Goal: Information Seeking & Learning: Learn about a topic

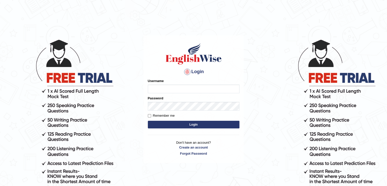
type input "amala1281997"
click at [181, 126] on button "Login" at bounding box center [194, 125] width 92 height 8
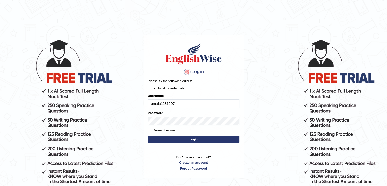
click at [280, 139] on body "Login Please fix the following errors: Invalid credentials Username amala128199…" at bounding box center [193, 112] width 387 height 186
click at [203, 138] on button "Login" at bounding box center [194, 139] width 92 height 8
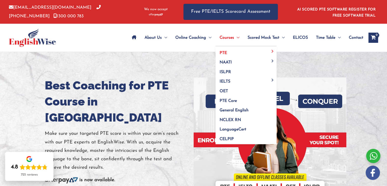
click at [231, 38] on span "Courses" at bounding box center [227, 38] width 15 height 18
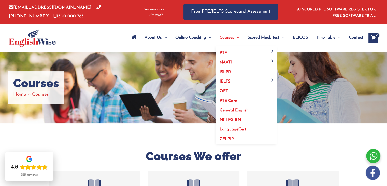
click at [224, 101] on span "PTE Core" at bounding box center [228, 101] width 17 height 4
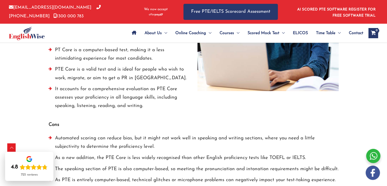
scroll to position [818, 0]
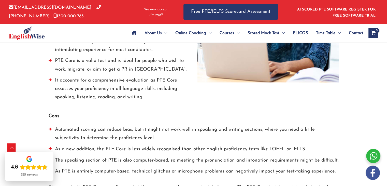
drag, startPoint x: 390, startPoint y: 14, endPoint x: 388, endPoint y: 72, distance: 57.9
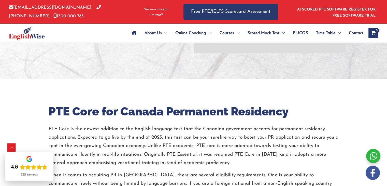
scroll to position [0, 0]
